Goal: Navigation & Orientation: Find specific page/section

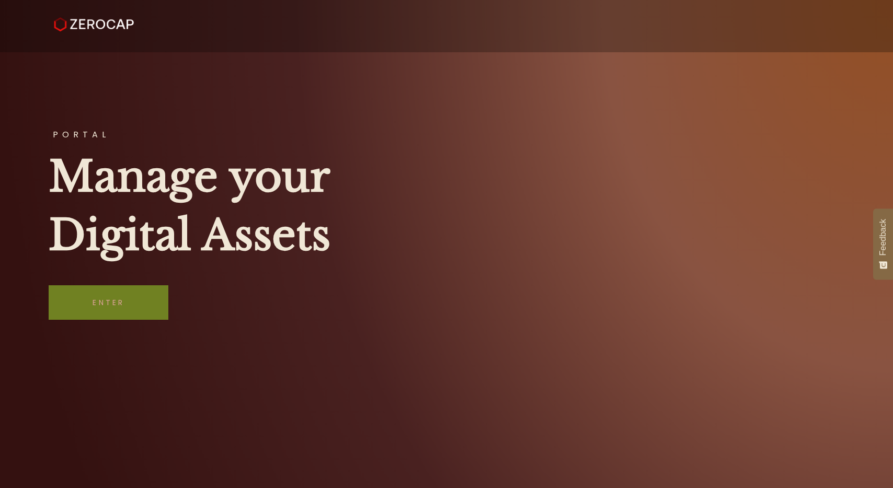
click at [86, 291] on link "Enter" at bounding box center [109, 303] width 120 height 35
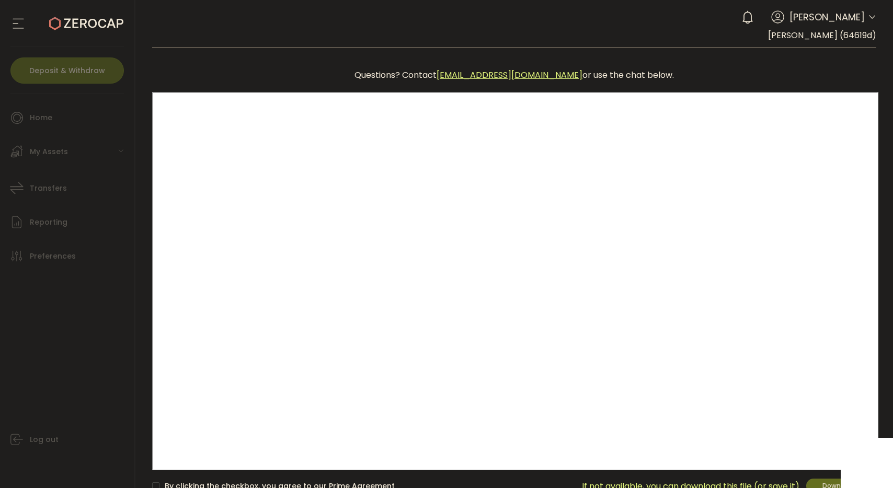
drag, startPoint x: 383, startPoint y: 72, endPoint x: 384, endPoint y: 54, distance: 17.3
click at [384, 54] on main "Questions? Contact kyc@zerocap.com or use the chat below. Loading... By clickin…" at bounding box center [514, 307] width 758 height 519
click at [825, 482] on span "Download" at bounding box center [839, 486] width 32 height 9
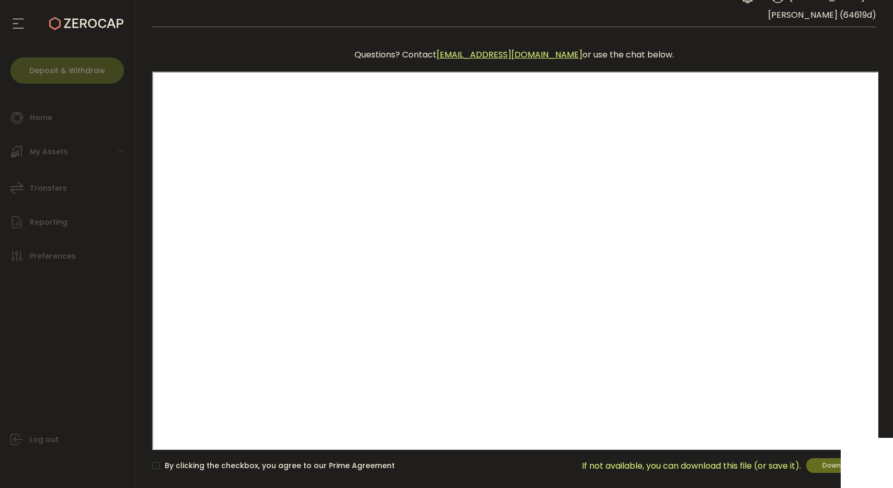
scroll to position [78, 0]
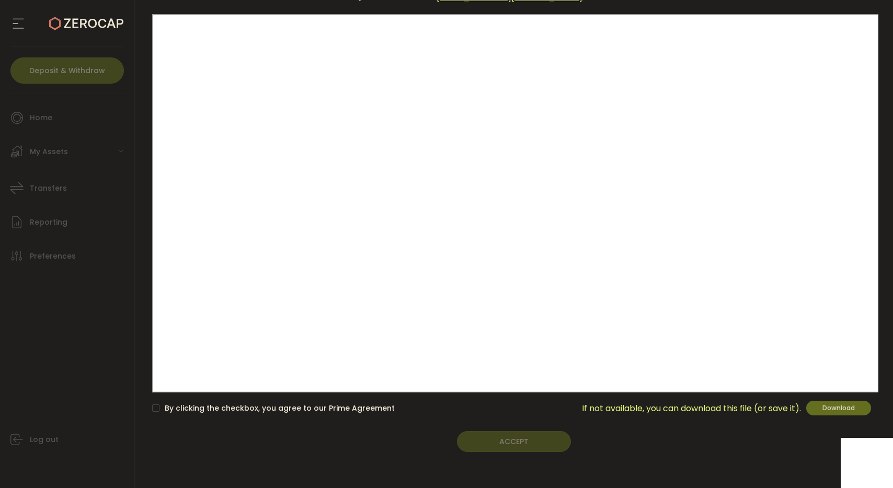
drag, startPoint x: 109, startPoint y: 164, endPoint x: 107, endPoint y: 169, distance: 5.6
click at [107, 169] on li "My Assets Fiat Crypto Staking Structures" at bounding box center [69, 153] width 129 height 34
